Goal: Check status: Check status

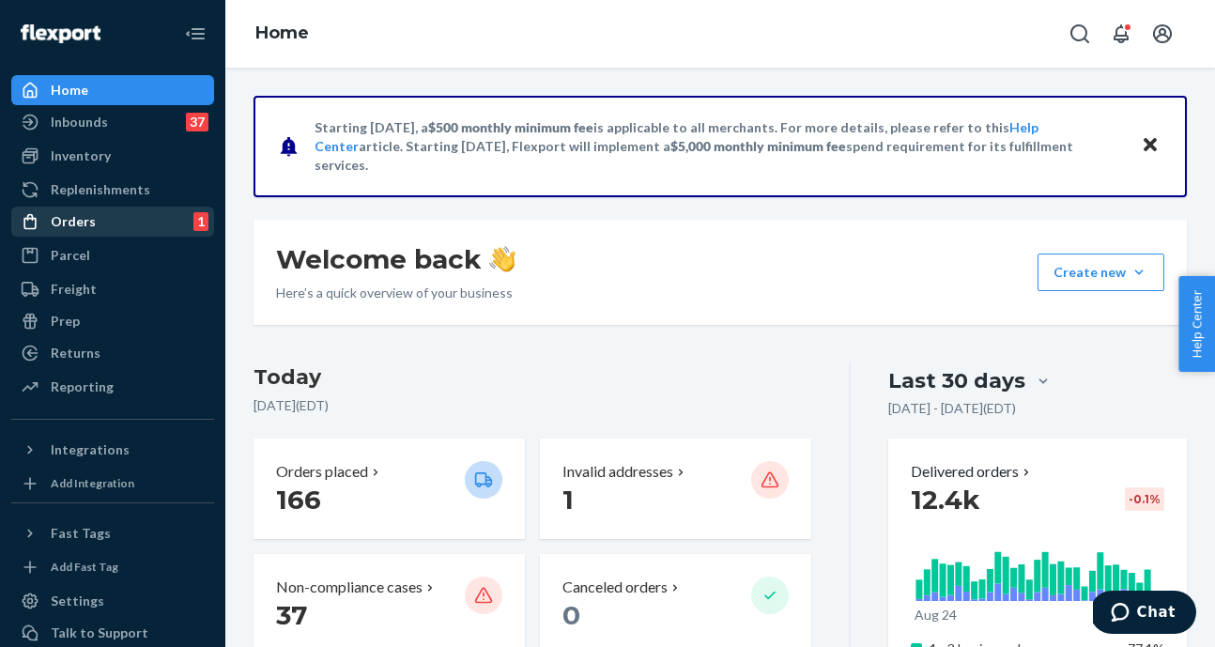
click at [109, 226] on div "Orders 1" at bounding box center [112, 221] width 199 height 26
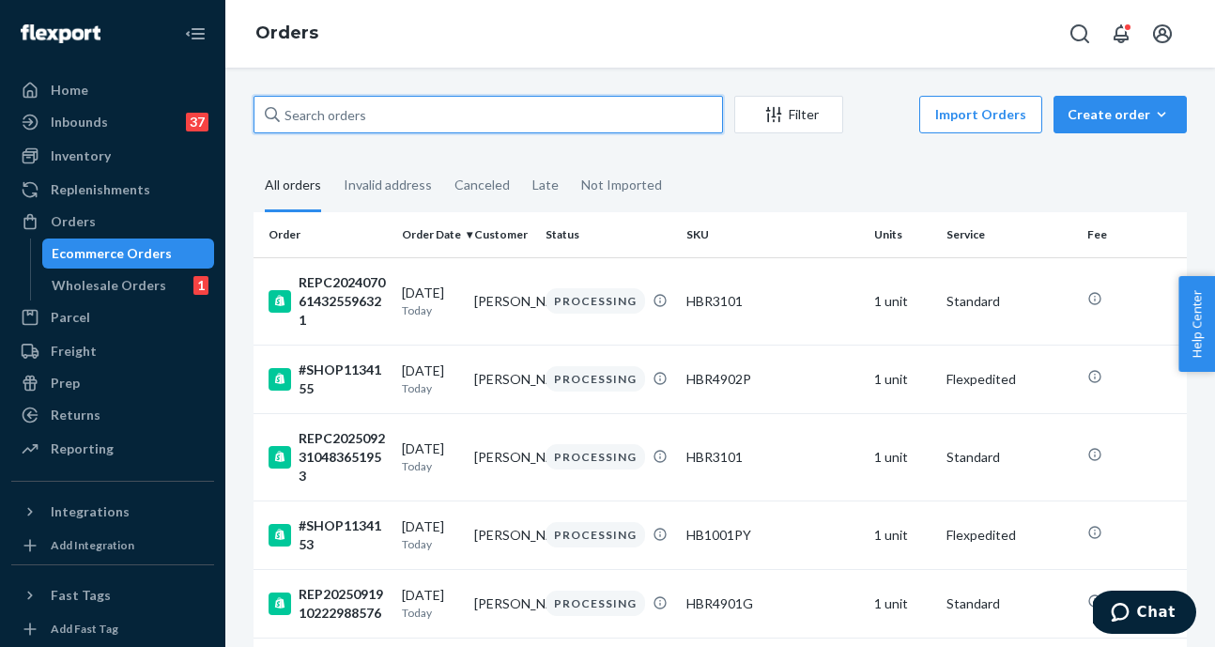
click at [406, 115] on input "text" at bounding box center [489, 115] width 470 height 38
paste input "200013693653782"
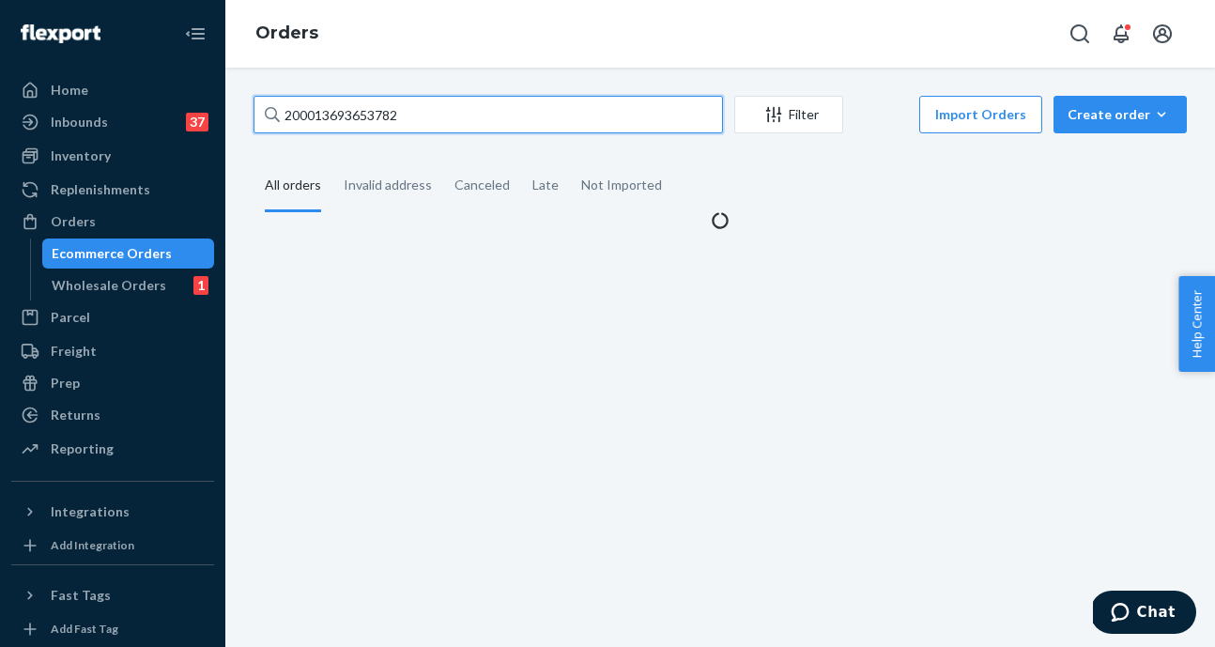
type input "200013693653782"
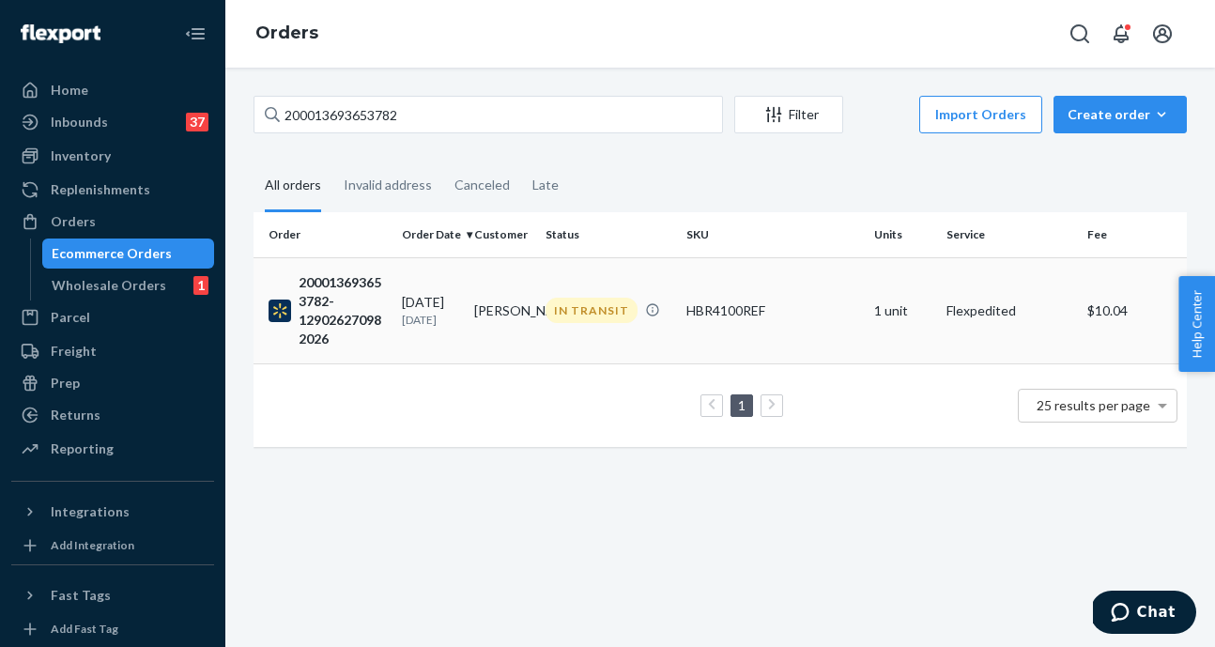
click at [331, 302] on div "200013693653782-129026270982026" at bounding box center [328, 310] width 118 height 75
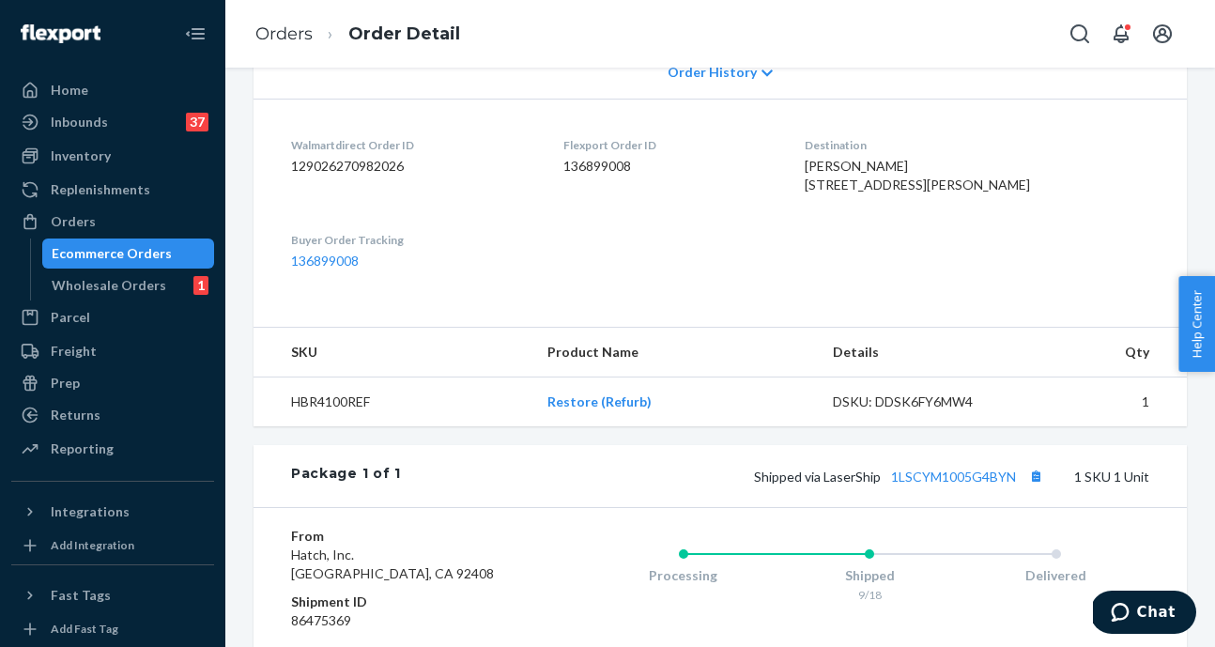
scroll to position [425, 0]
click at [332, 270] on link "136899008" at bounding box center [325, 262] width 68 height 16
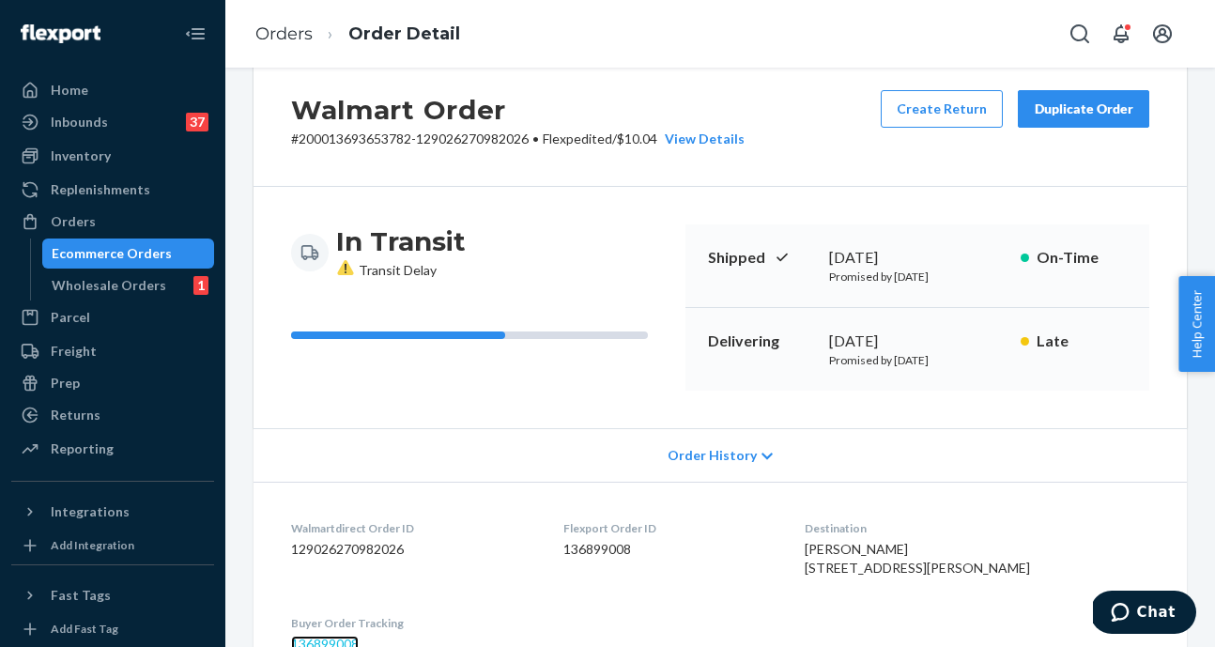
scroll to position [0, 0]
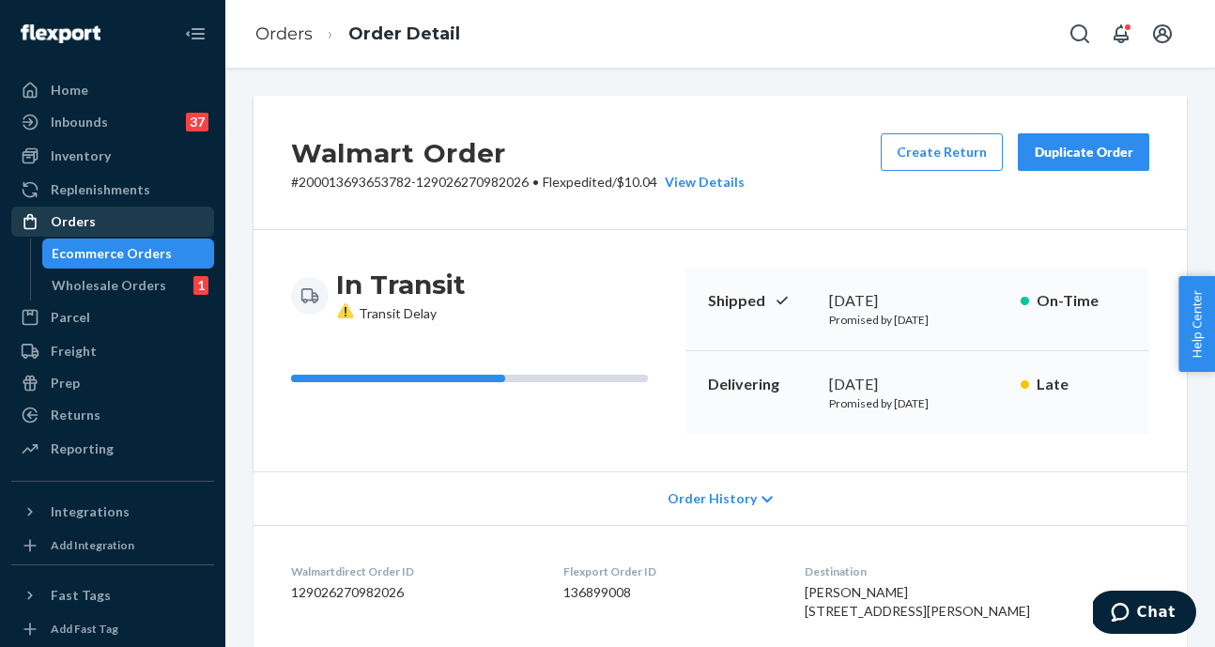
click at [102, 224] on div "Orders" at bounding box center [112, 221] width 199 height 26
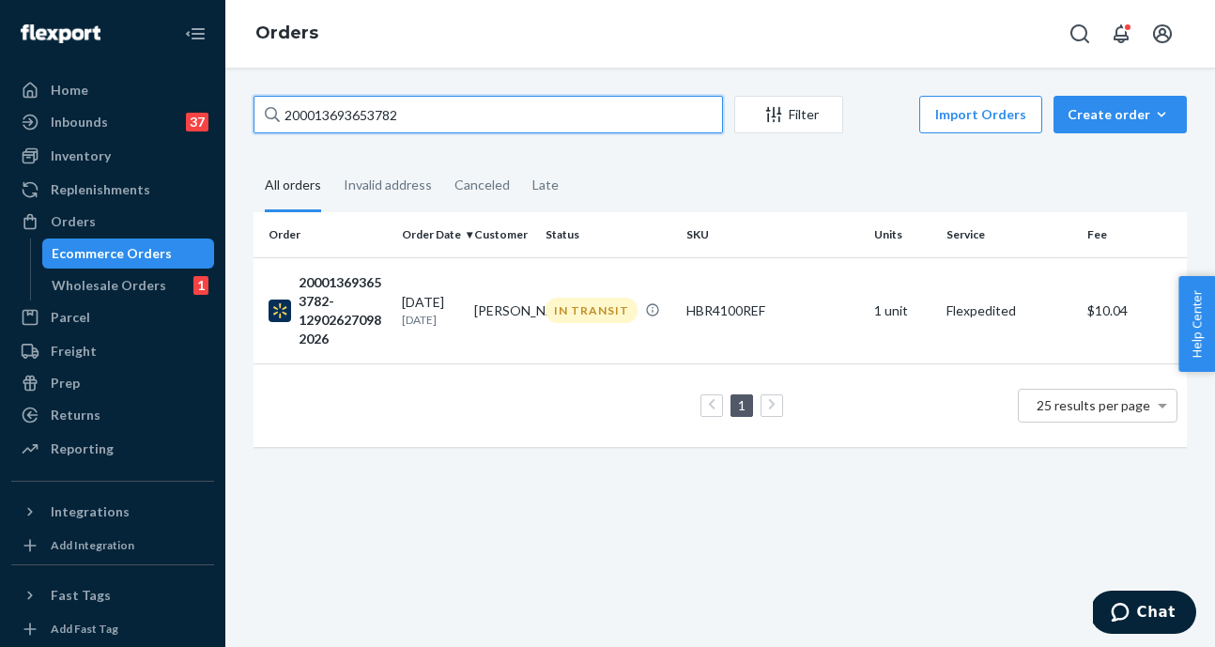
click at [443, 116] on input "200013693653782" at bounding box center [489, 115] width 470 height 38
paste input "SHOP1127993"
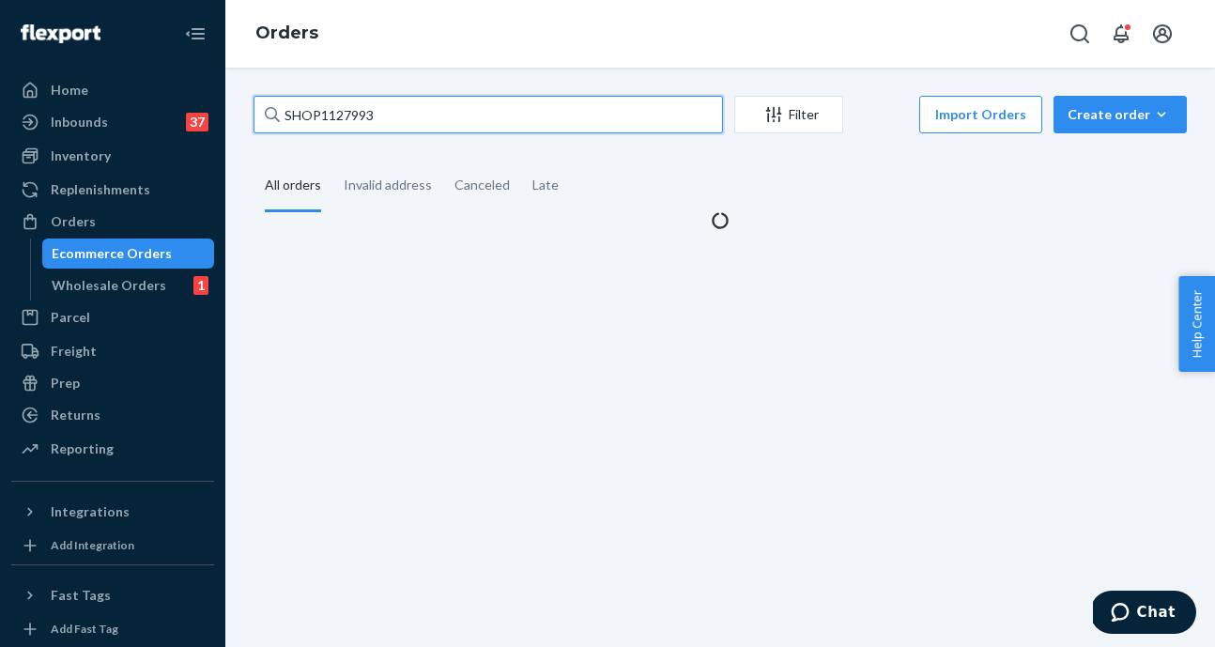
type input "SHOP1127993"
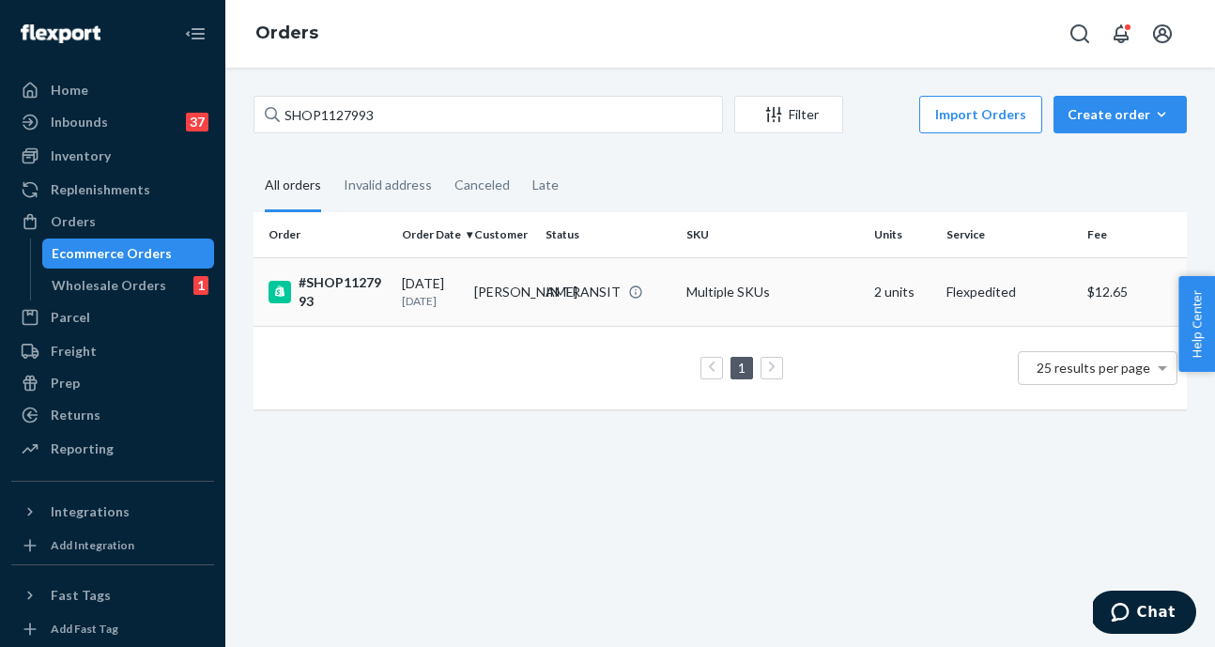
click at [341, 291] on div "#SHOP1127993" at bounding box center [328, 292] width 118 height 38
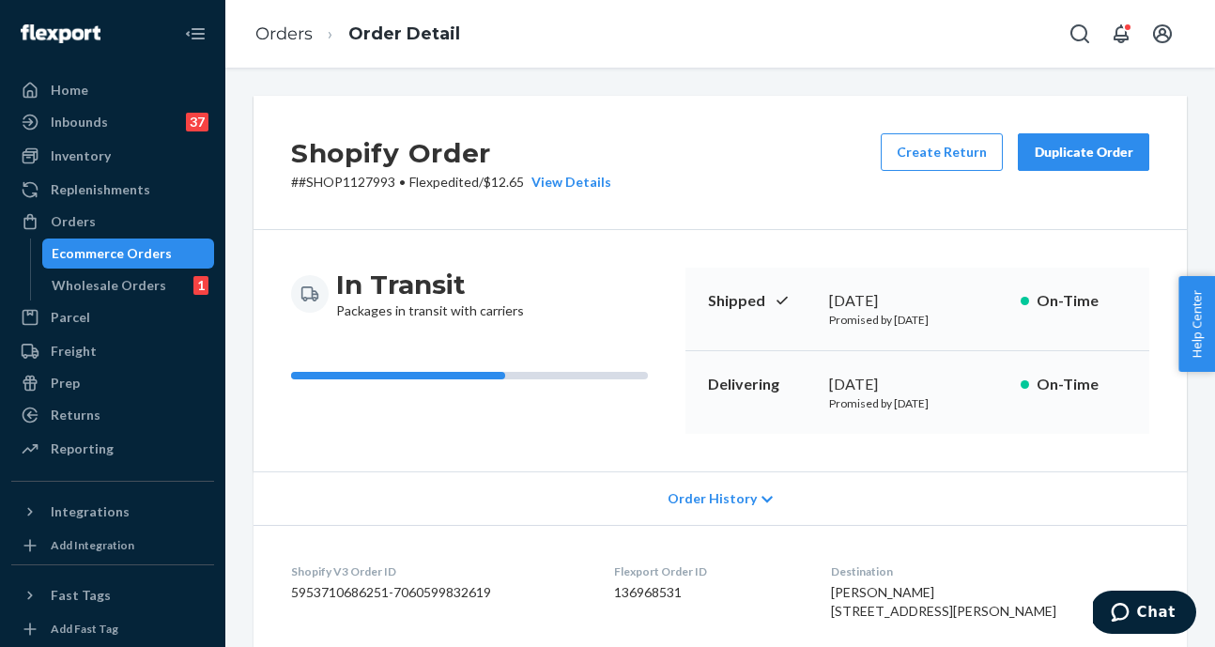
drag, startPoint x: 989, startPoint y: 405, endPoint x: 884, endPoint y: 402, distance: 105.2
click at [884, 402] on p "Promised by [DATE]" at bounding box center [917, 403] width 177 height 16
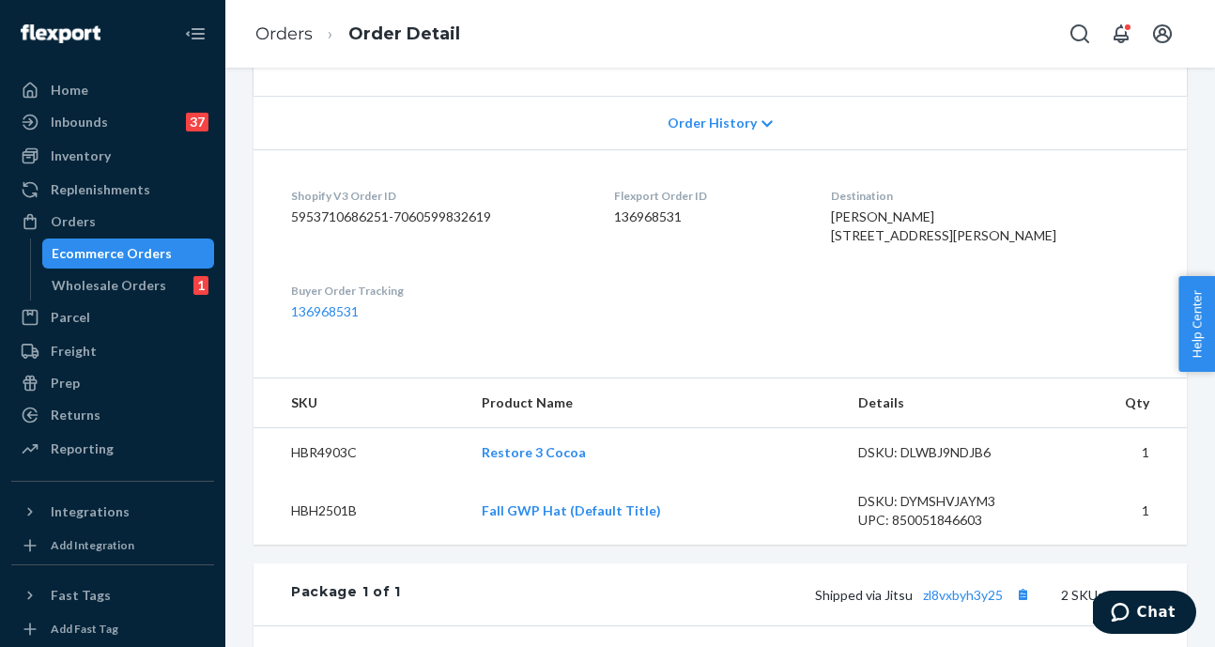
scroll to position [397, 0]
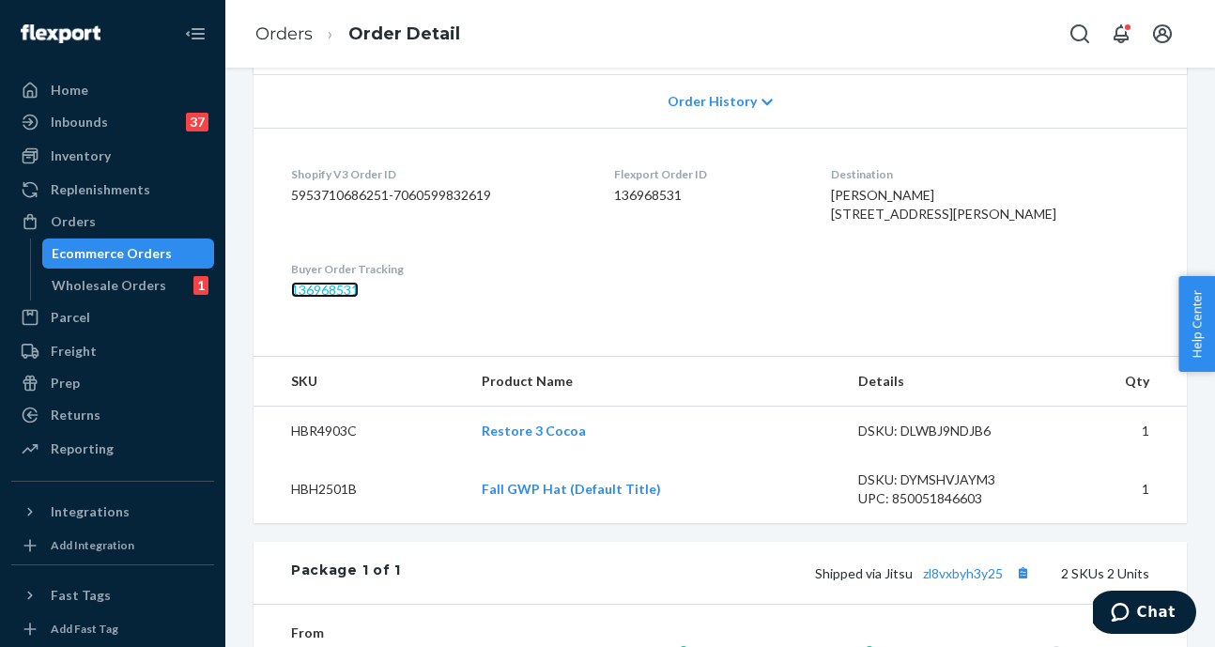
click at [326, 298] on link "136968531" at bounding box center [325, 290] width 68 height 16
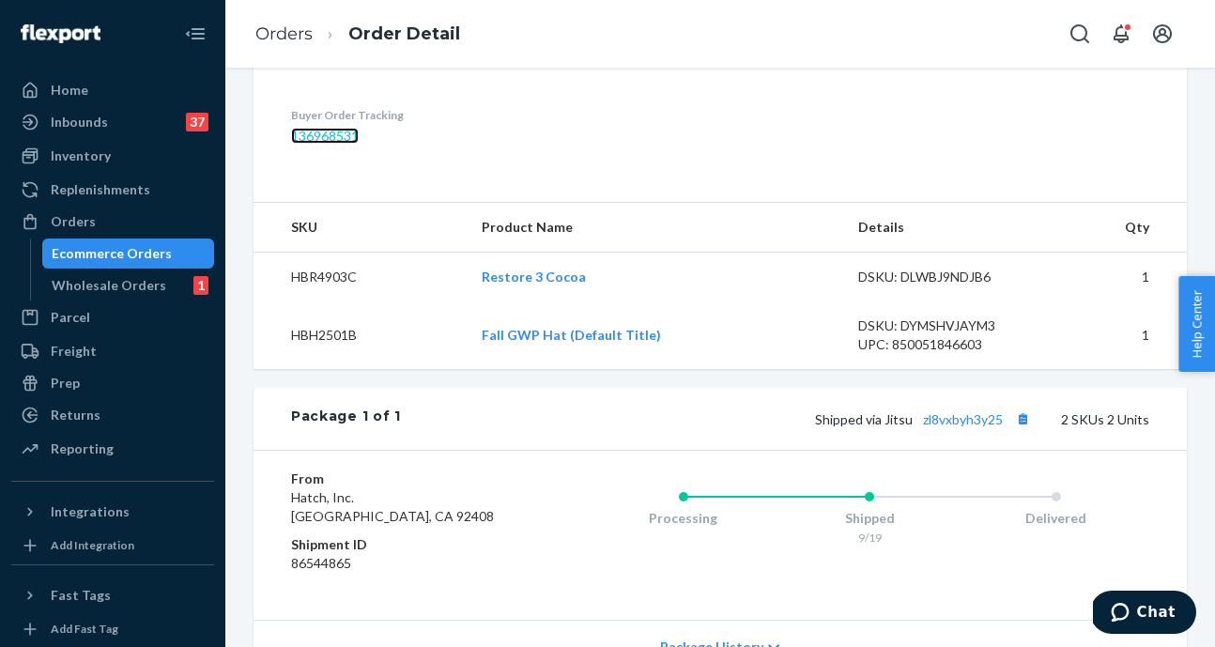
scroll to position [552, 0]
